Goal: Consume media (video, audio): Consume media (video, audio)

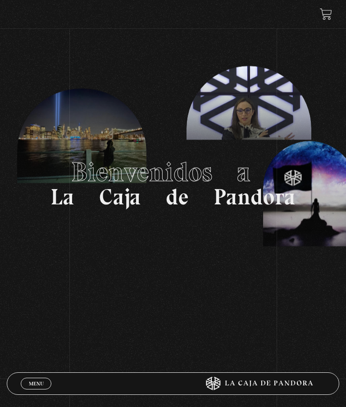
click at [39, 383] on span "Menu" at bounding box center [36, 383] width 15 height 5
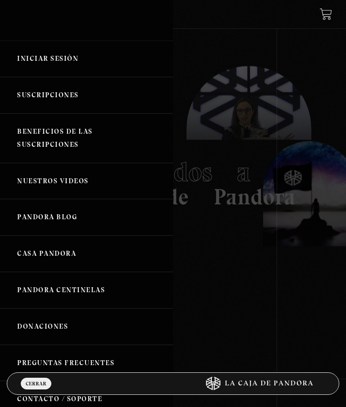
click at [56, 59] on link "Iniciar Sesión" at bounding box center [86, 59] width 173 height 36
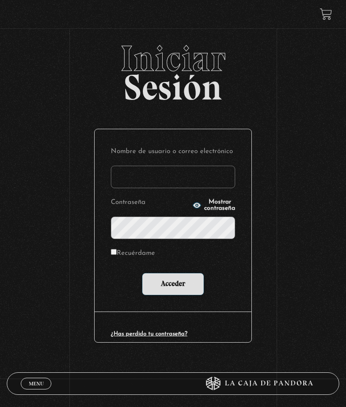
click at [171, 181] on input "Nombre de usuario o correo electrónico" at bounding box center [173, 177] width 124 height 23
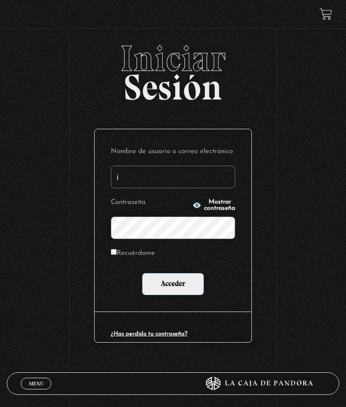
type input "jchavesr05@hotmail.com"
click at [168, 289] on input "Acceder" at bounding box center [173, 284] width 62 height 23
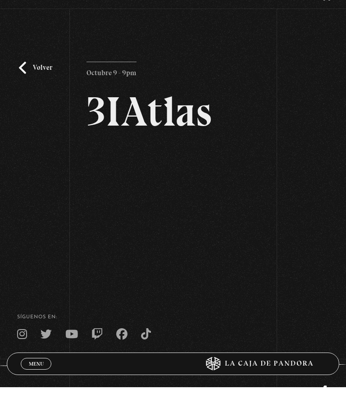
click at [40, 81] on link "Volver" at bounding box center [35, 87] width 33 height 12
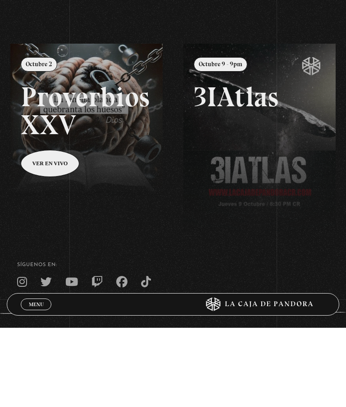
scroll to position [22, 0]
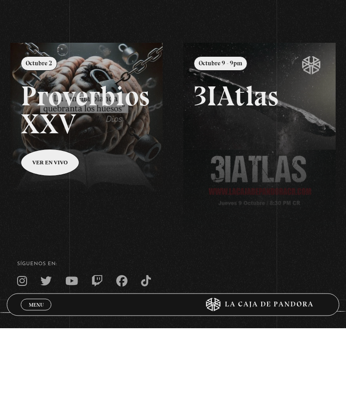
click at [42, 381] on span "Menu" at bounding box center [36, 383] width 15 height 5
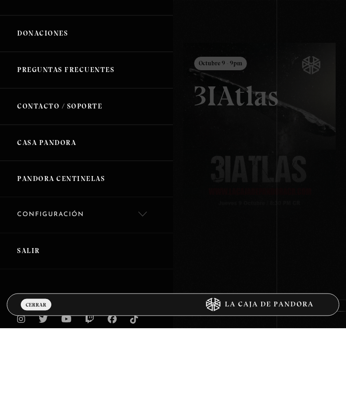
scroll to position [195, 0]
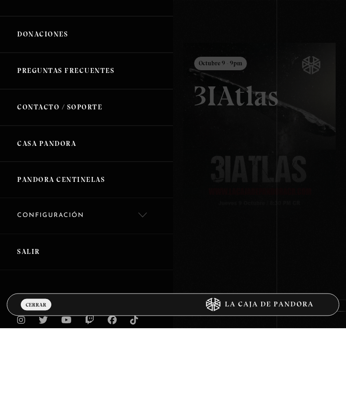
click at [35, 313] on link "Salir" at bounding box center [86, 331] width 173 height 36
